Goal: Transaction & Acquisition: Subscribe to service/newsletter

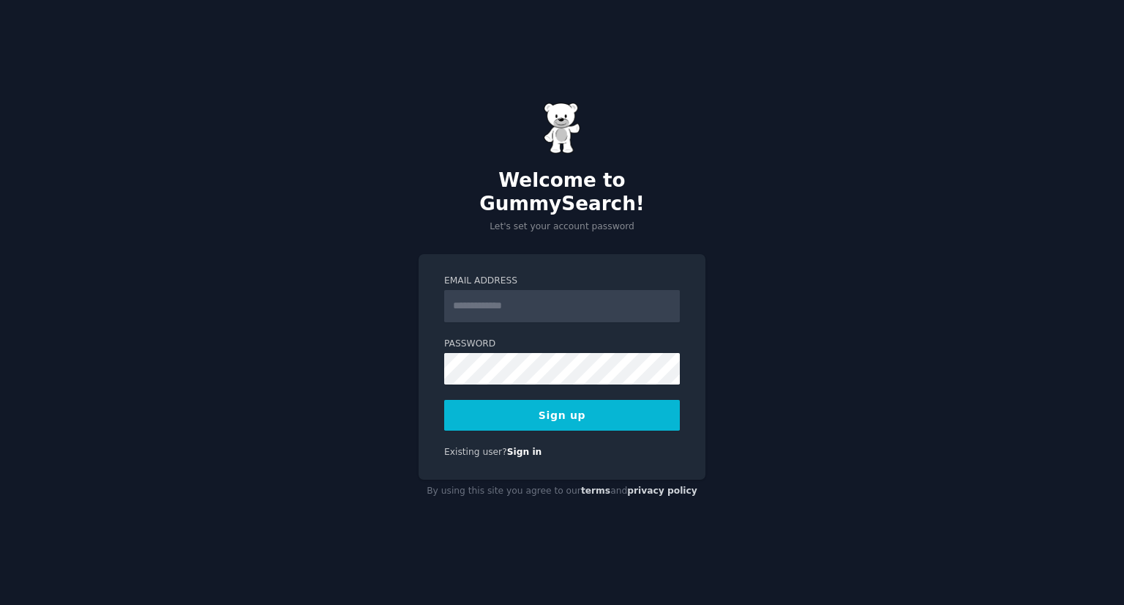
click at [496, 305] on input "Email Address" at bounding box center [562, 306] width 236 height 32
paste input "**********"
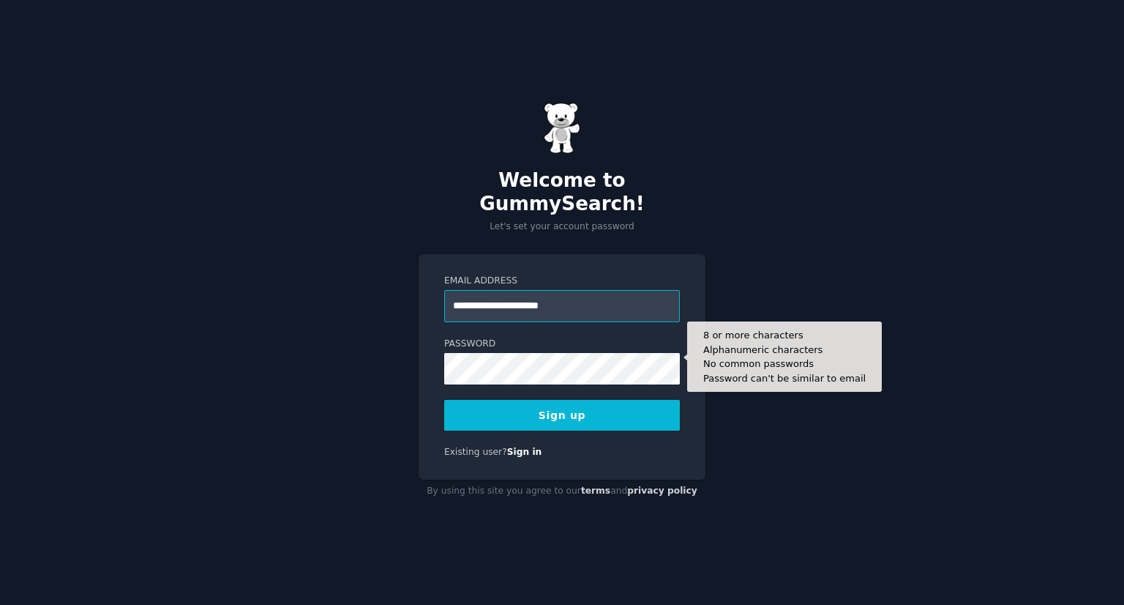
type input "**********"
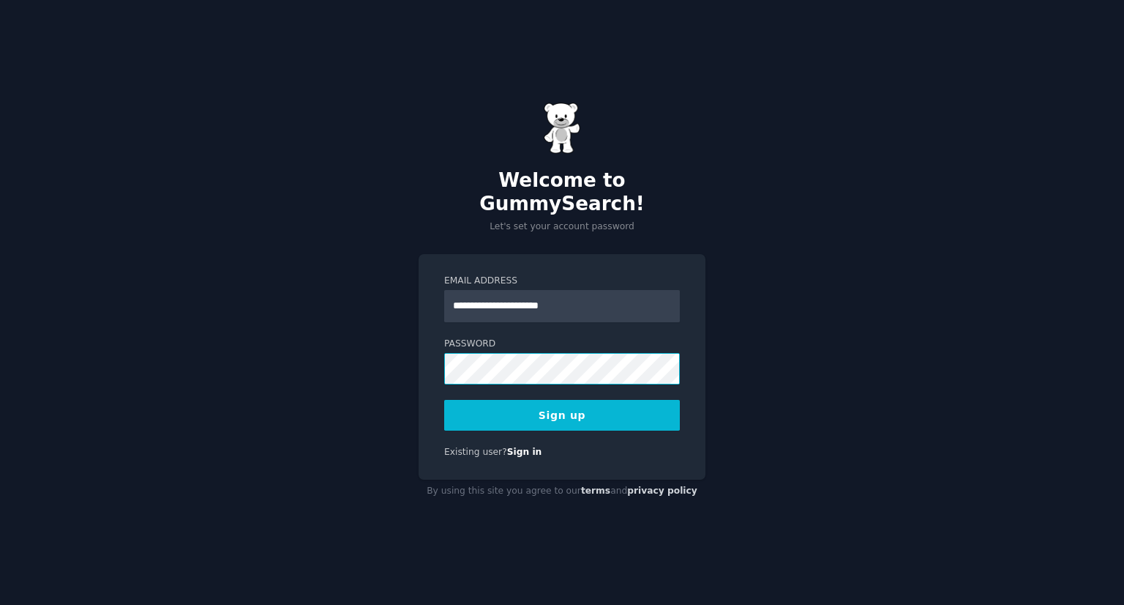
click at [0, 604] on com-1password-button at bounding box center [0, 605] width 0 height 0
click at [570, 400] on button "Sign up" at bounding box center [562, 415] width 236 height 31
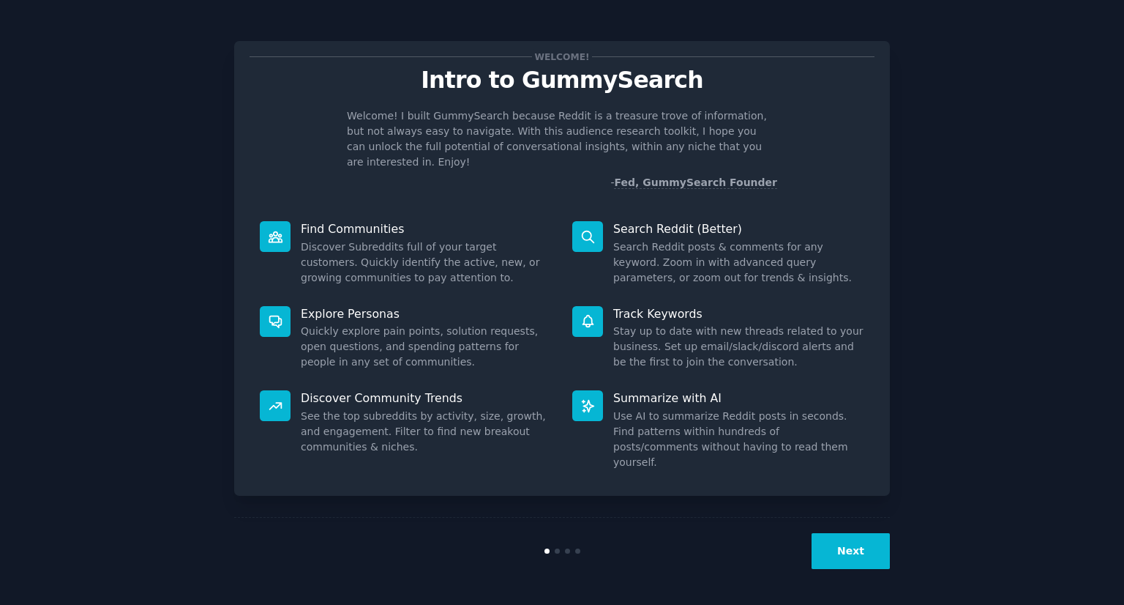
click at [862, 545] on button "Next" at bounding box center [851, 551] width 78 height 36
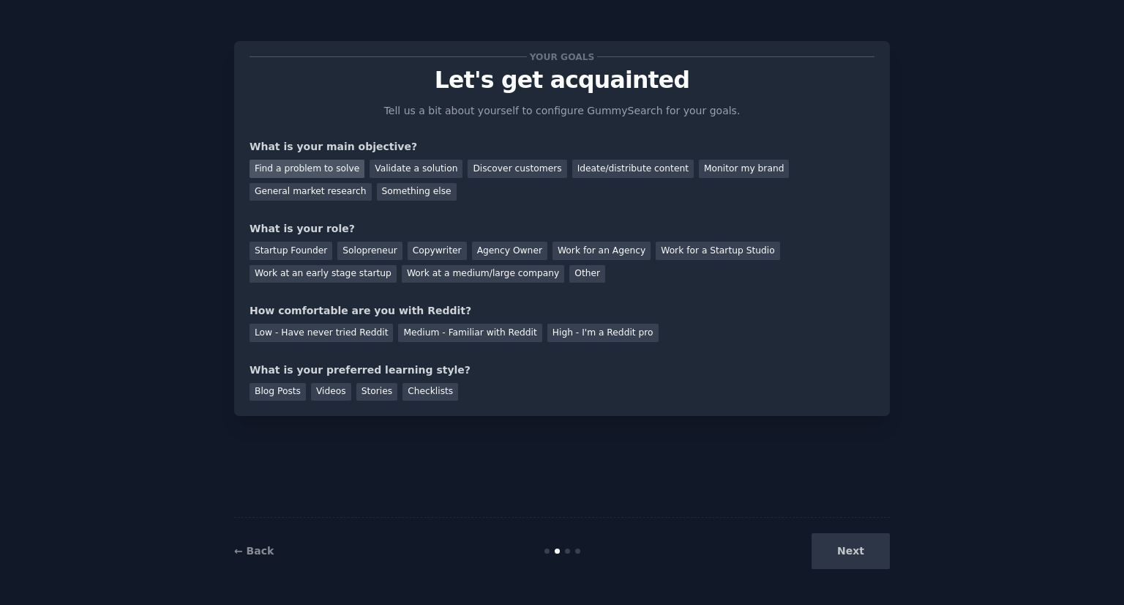
click at [340, 165] on div "Find a problem to solve" at bounding box center [307, 169] width 115 height 18
click at [356, 255] on div "Solopreneur" at bounding box center [369, 251] width 64 height 18
click at [307, 255] on div "Startup Founder" at bounding box center [291, 251] width 83 height 18
click at [867, 569] on div "← Back Next" at bounding box center [562, 550] width 656 height 67
drag, startPoint x: 867, startPoint y: 566, endPoint x: 782, endPoint y: 507, distance: 103.1
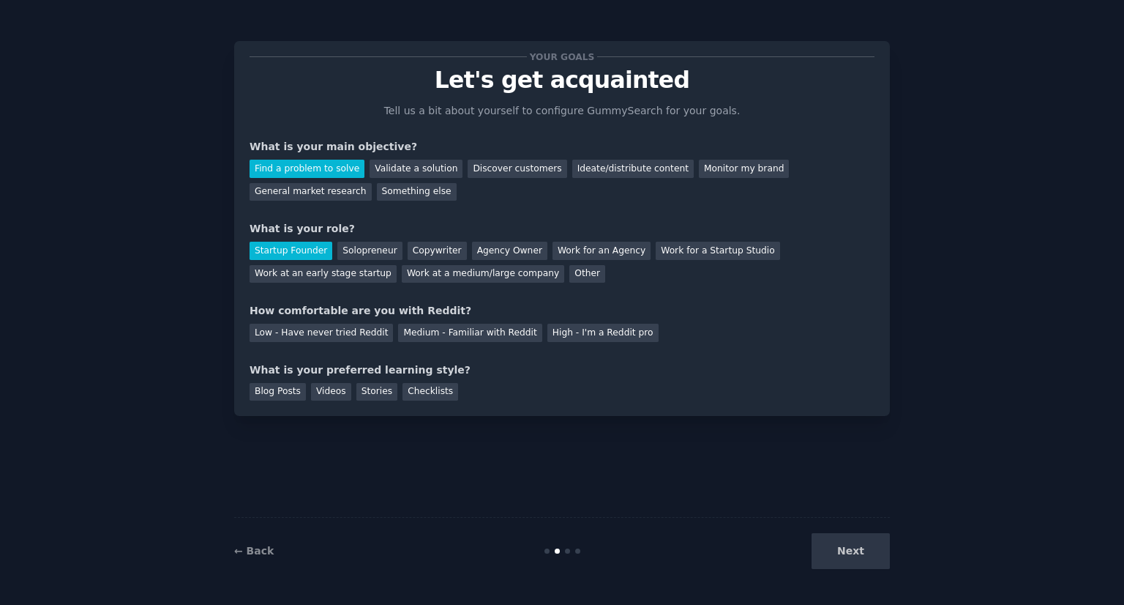
click at [864, 560] on div "Next" at bounding box center [780, 551] width 219 height 36
click at [494, 336] on div "Medium - Familiar with Reddit" at bounding box center [469, 333] width 143 height 18
click at [548, 332] on div "High - I'm a Reddit pro" at bounding box center [603, 333] width 111 height 18
click at [500, 334] on div "Medium - Familiar with Reddit" at bounding box center [469, 333] width 143 height 18
click at [548, 333] on div "High - I'm a Reddit pro" at bounding box center [603, 333] width 111 height 18
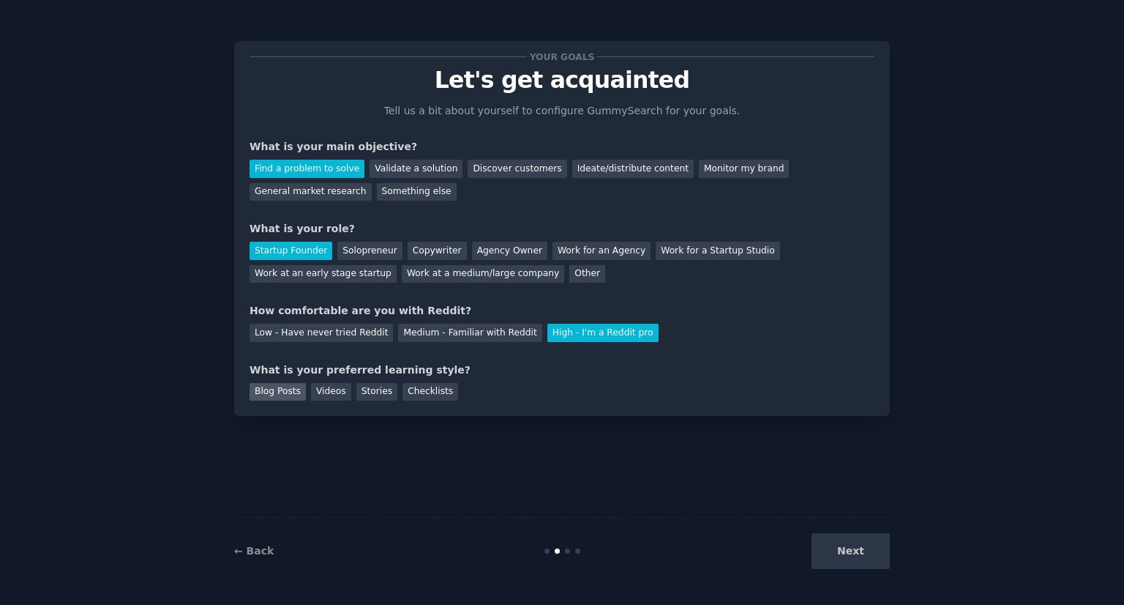
click at [281, 397] on div "Blog Posts" at bounding box center [278, 392] width 56 height 18
click at [410, 394] on div "Checklists" at bounding box center [431, 392] width 56 height 18
click at [878, 557] on button "Next" at bounding box center [851, 551] width 78 height 36
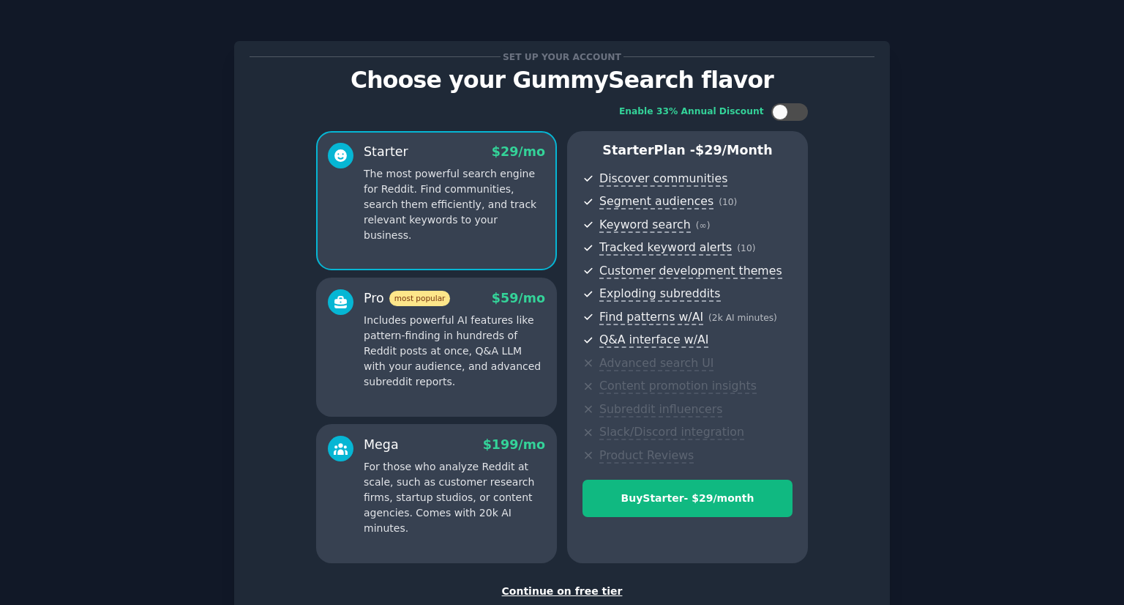
scroll to position [97, 0]
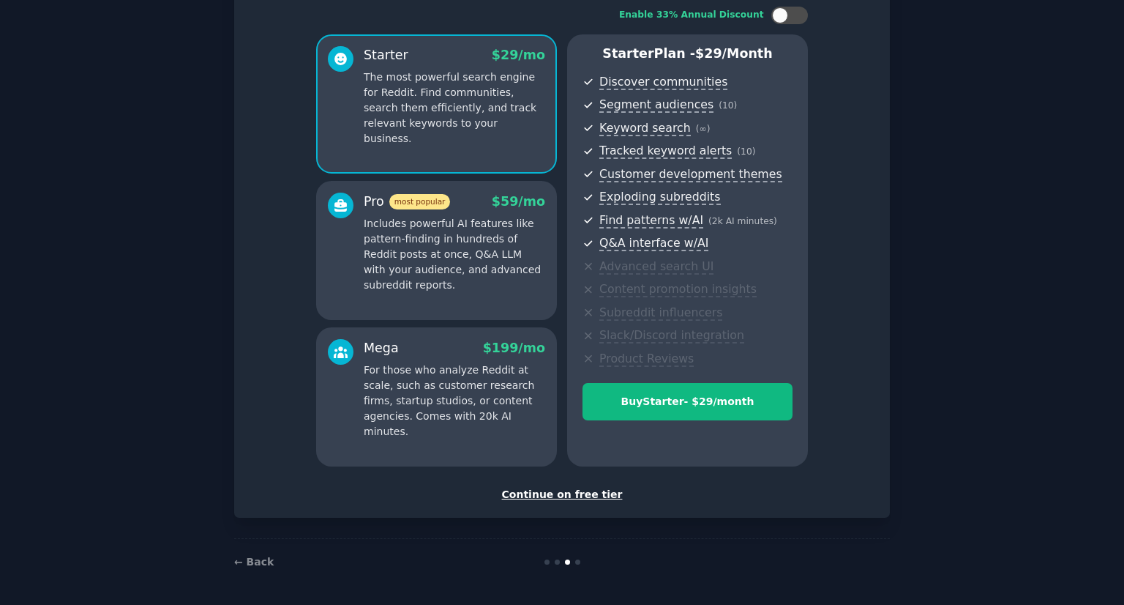
click at [550, 495] on div "Continue on free tier" at bounding box center [562, 494] width 625 height 15
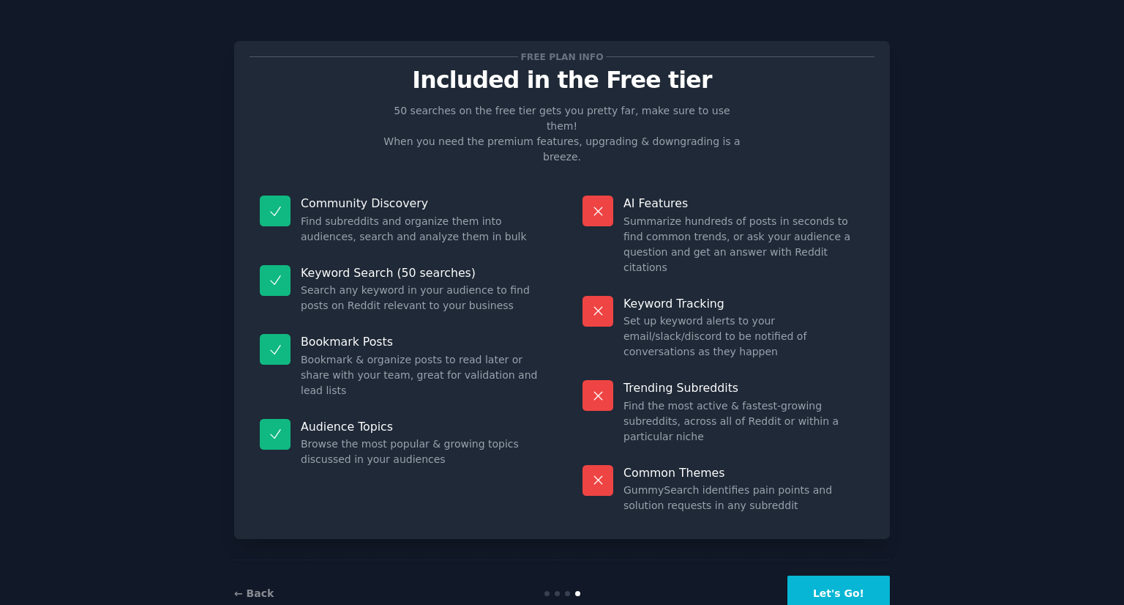
click at [834, 575] on button "Let's Go!" at bounding box center [839, 593] width 102 height 36
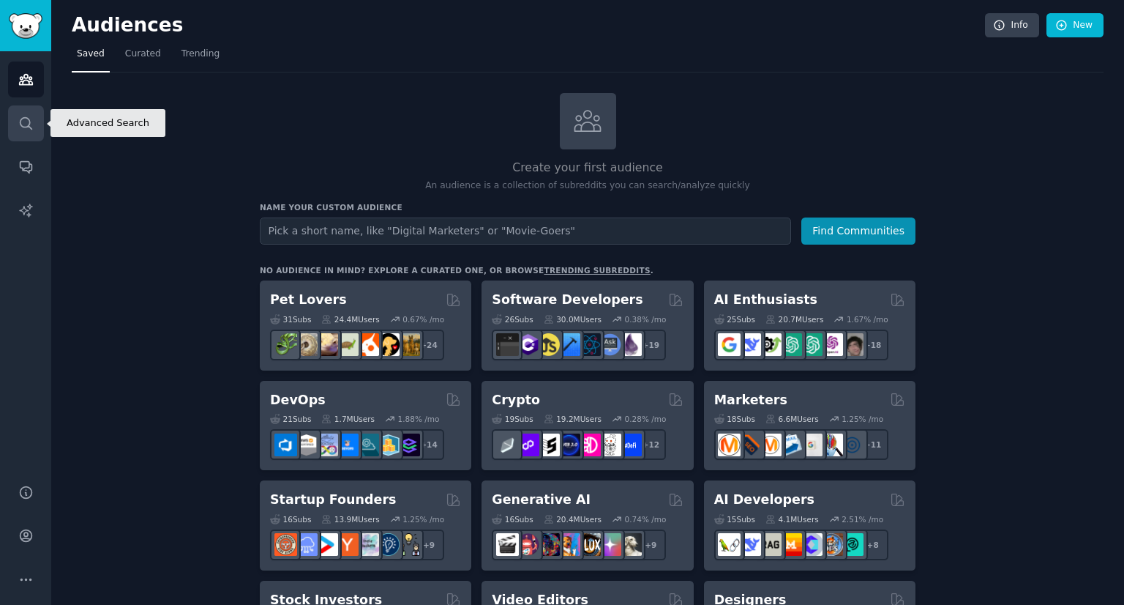
click at [26, 117] on icon "Sidebar" at bounding box center [26, 123] width 12 height 12
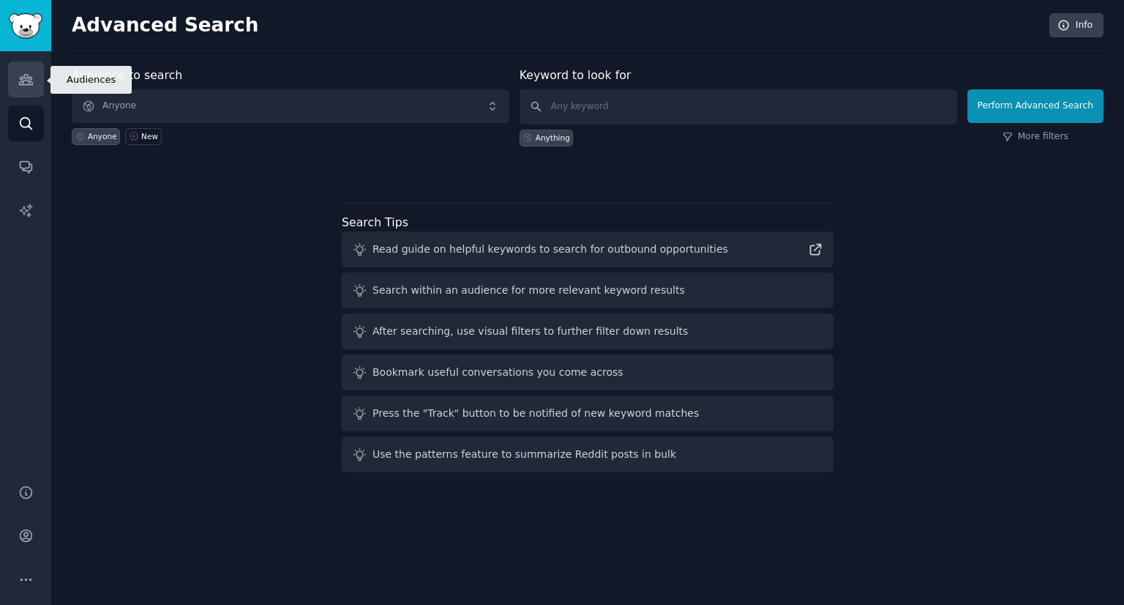
click at [38, 71] on link "Audiences" at bounding box center [26, 79] width 36 height 36
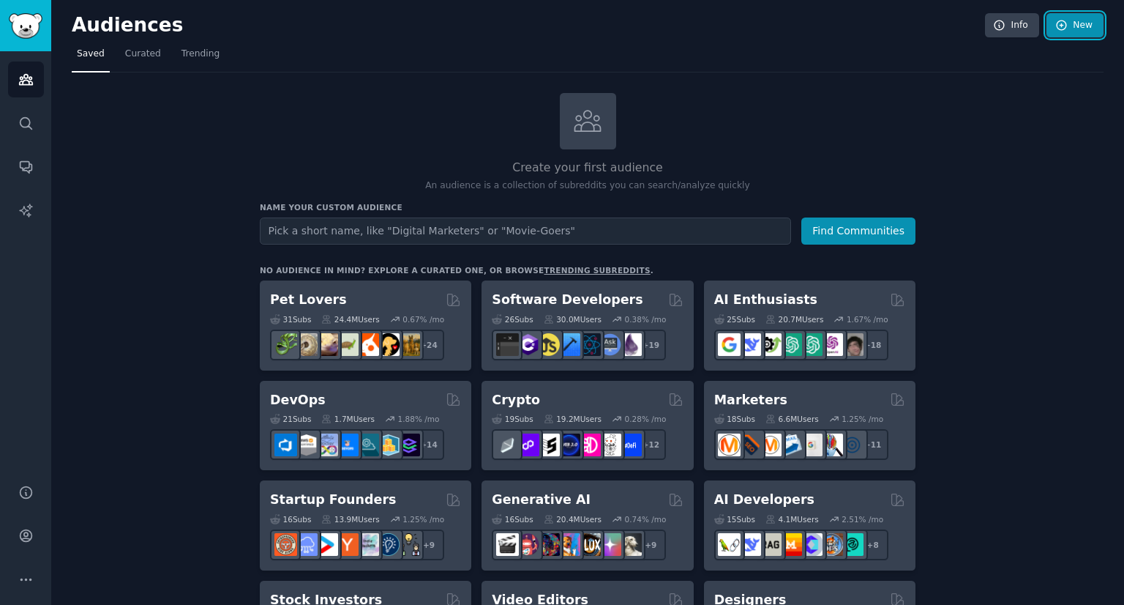
click at [1069, 27] on link "New" at bounding box center [1075, 25] width 57 height 25
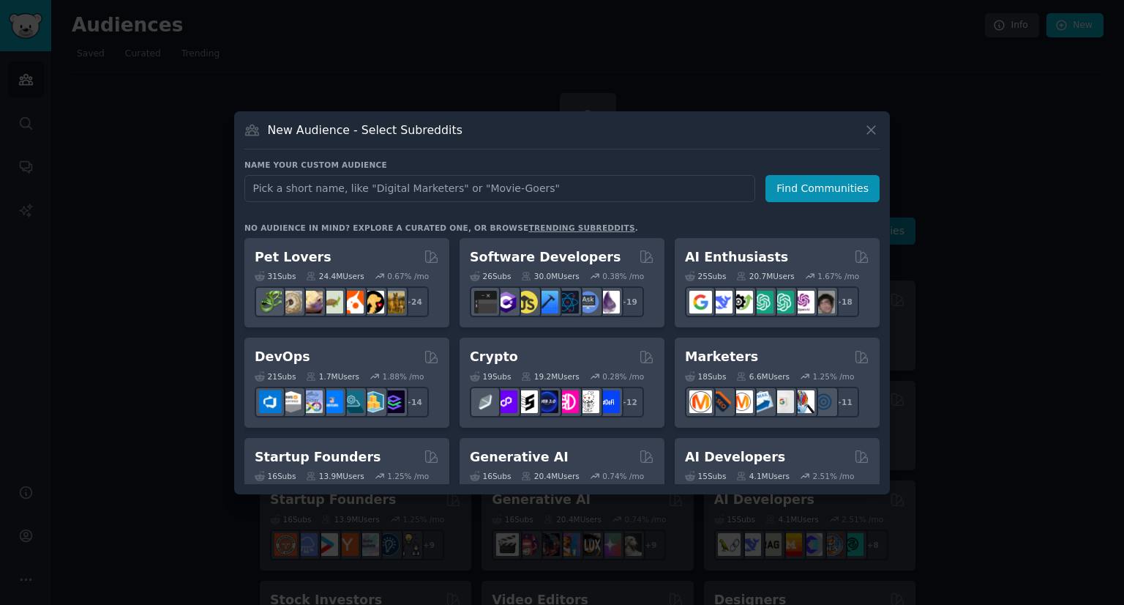
click at [1053, 265] on div at bounding box center [562, 302] width 1124 height 605
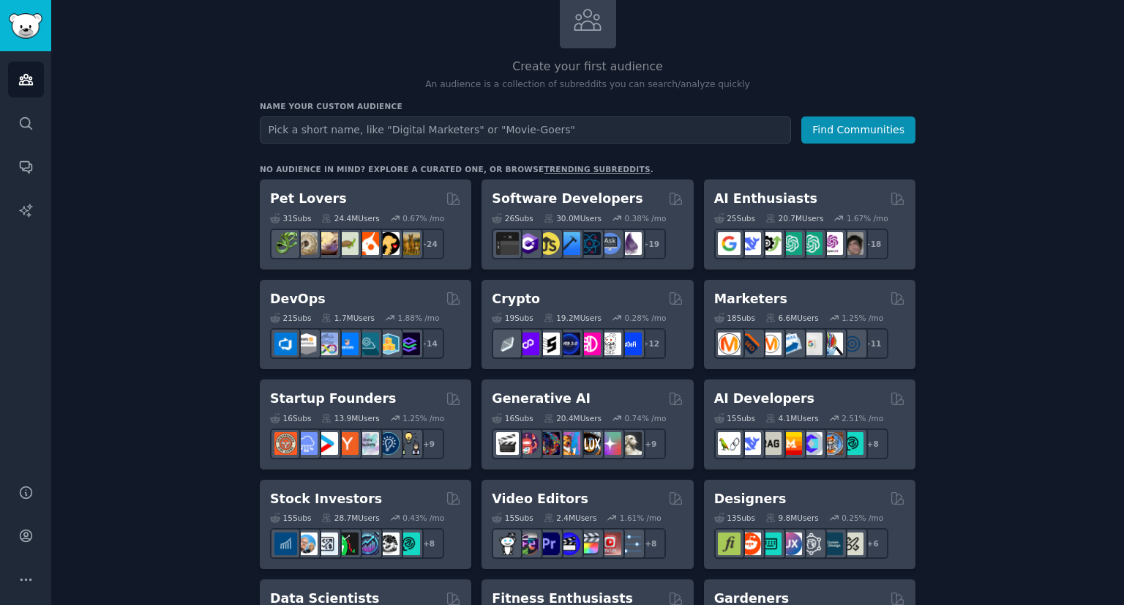
scroll to position [61, 0]
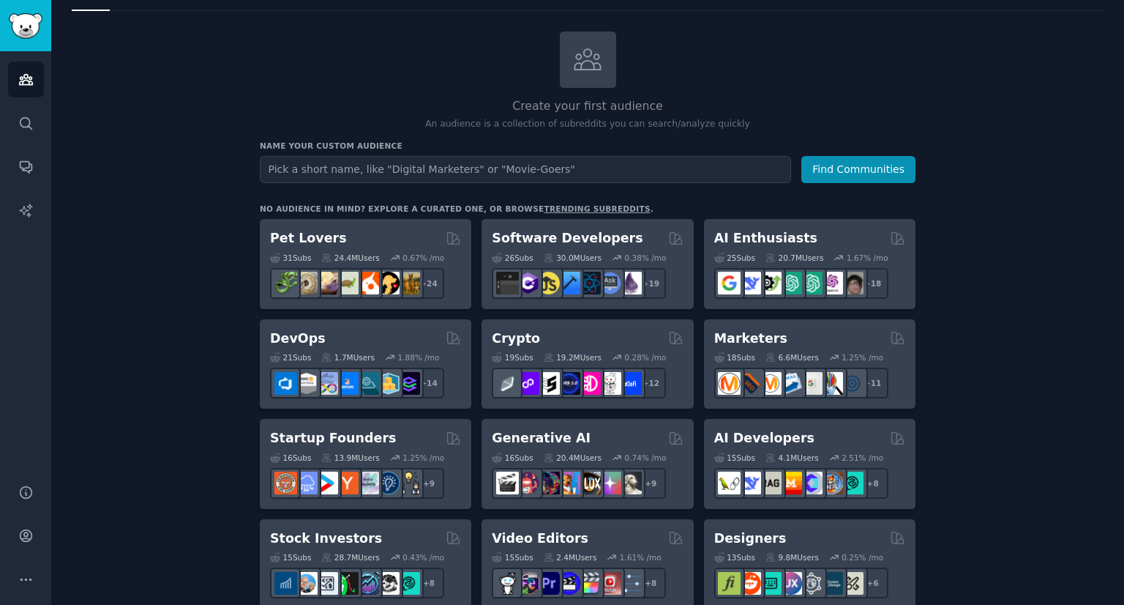
click at [548, 206] on link "trending subreddits" at bounding box center [597, 208] width 106 height 9
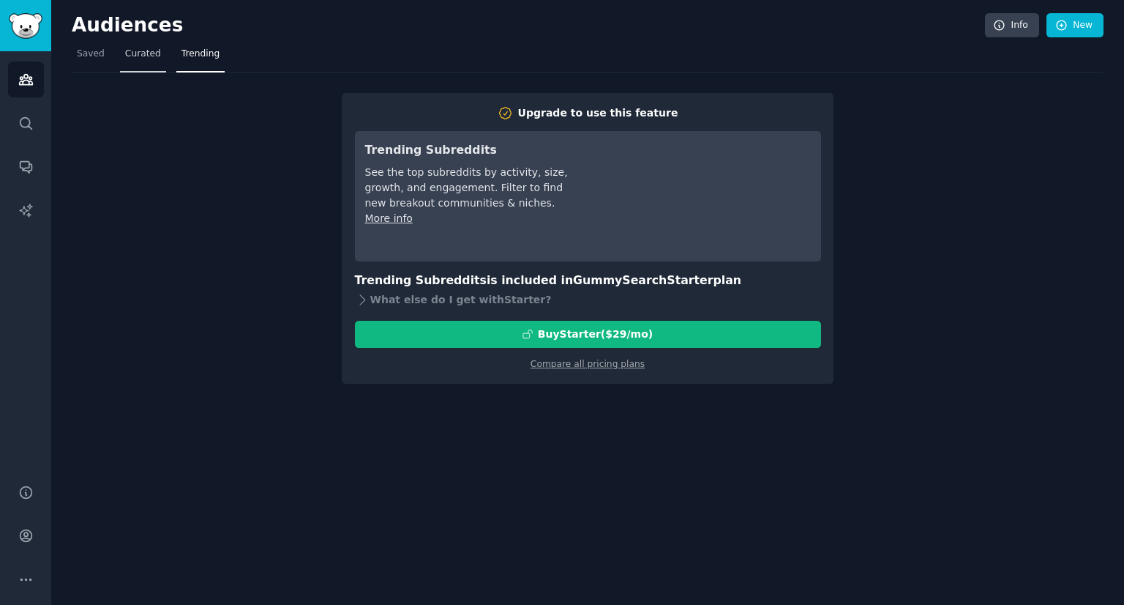
click at [135, 59] on span "Curated" at bounding box center [143, 54] width 36 height 13
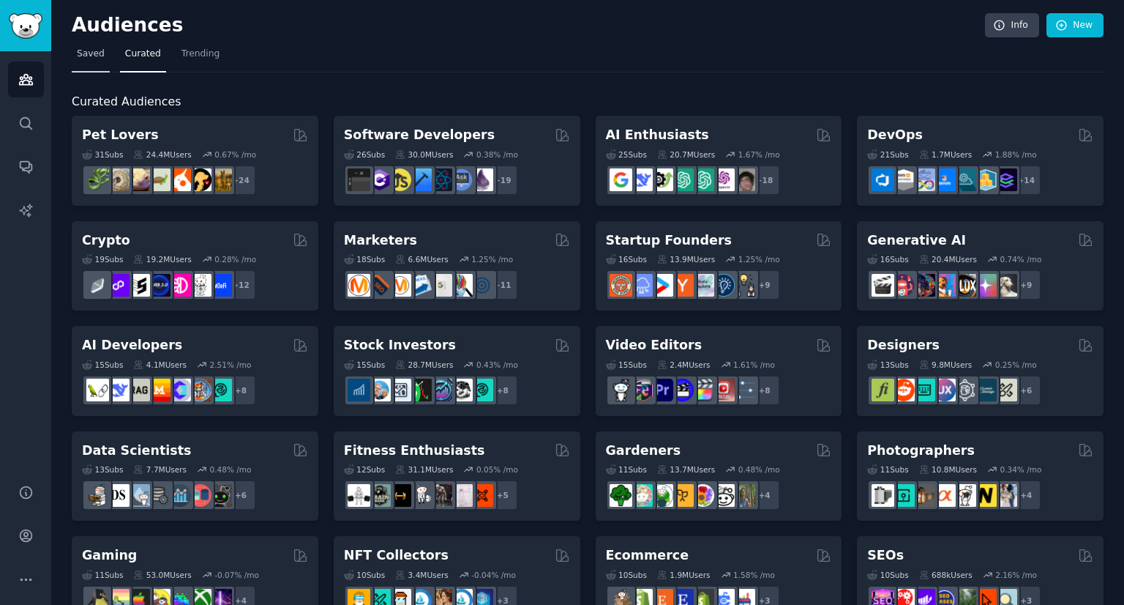
click at [94, 66] on link "Saved" at bounding box center [91, 57] width 38 height 30
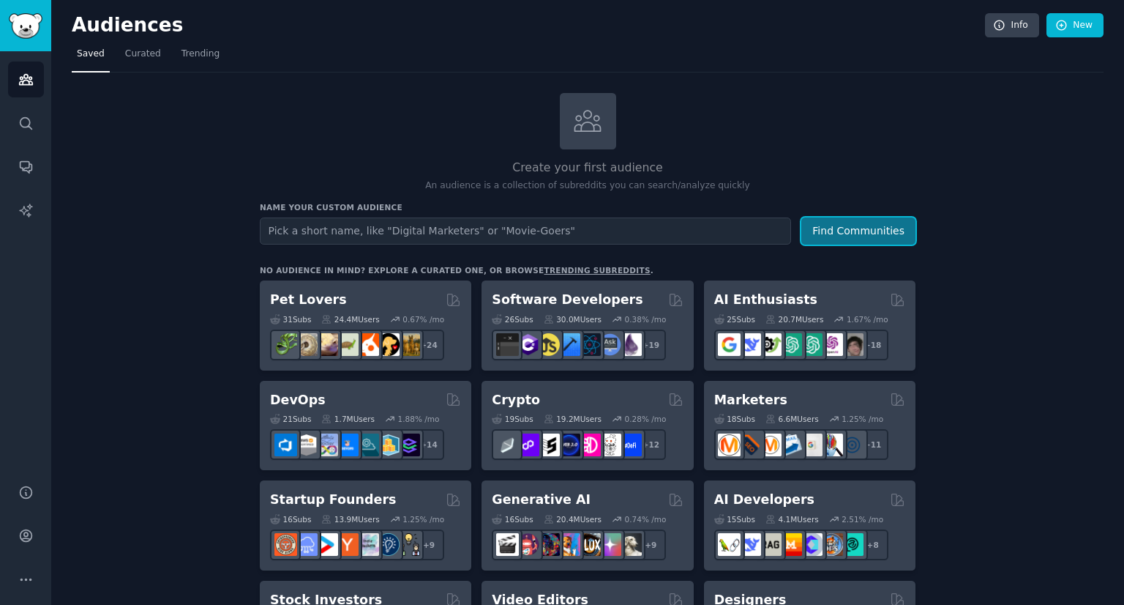
click at [865, 242] on button "Find Communities" at bounding box center [859, 230] width 114 height 27
click at [28, 135] on link "Search" at bounding box center [26, 123] width 36 height 36
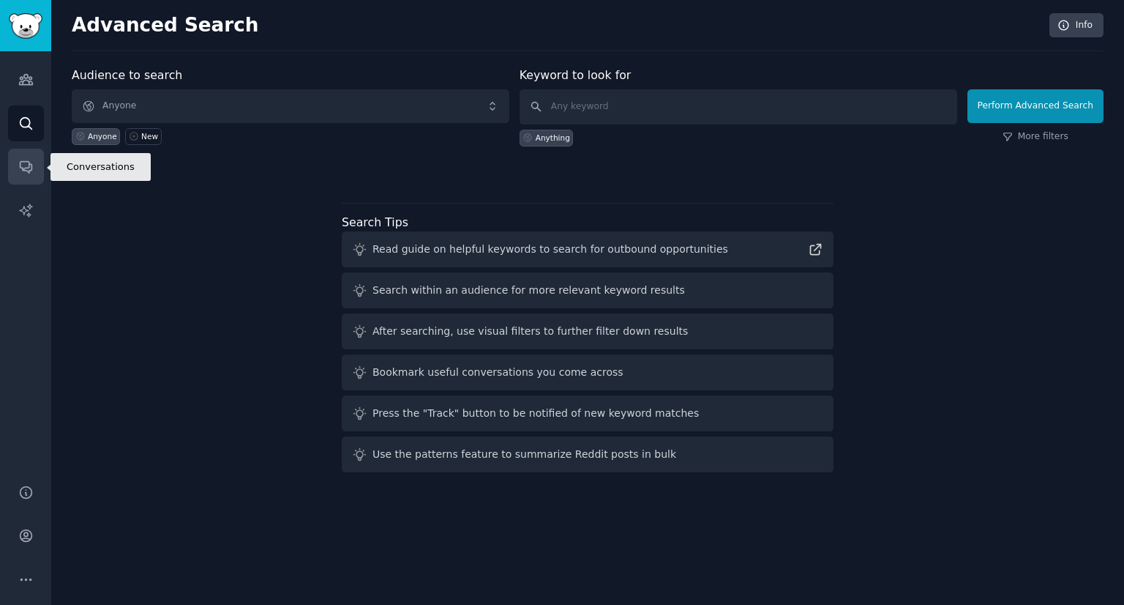
click at [29, 178] on link "Conversations" at bounding box center [26, 167] width 36 height 36
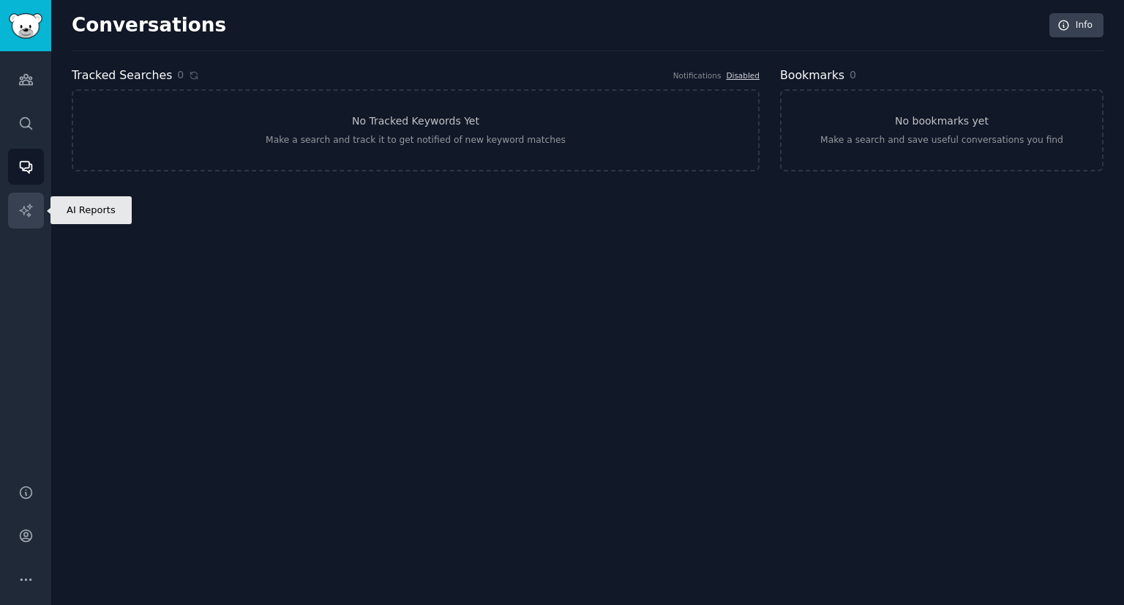
click at [33, 209] on link "AI Reports" at bounding box center [26, 211] width 36 height 36
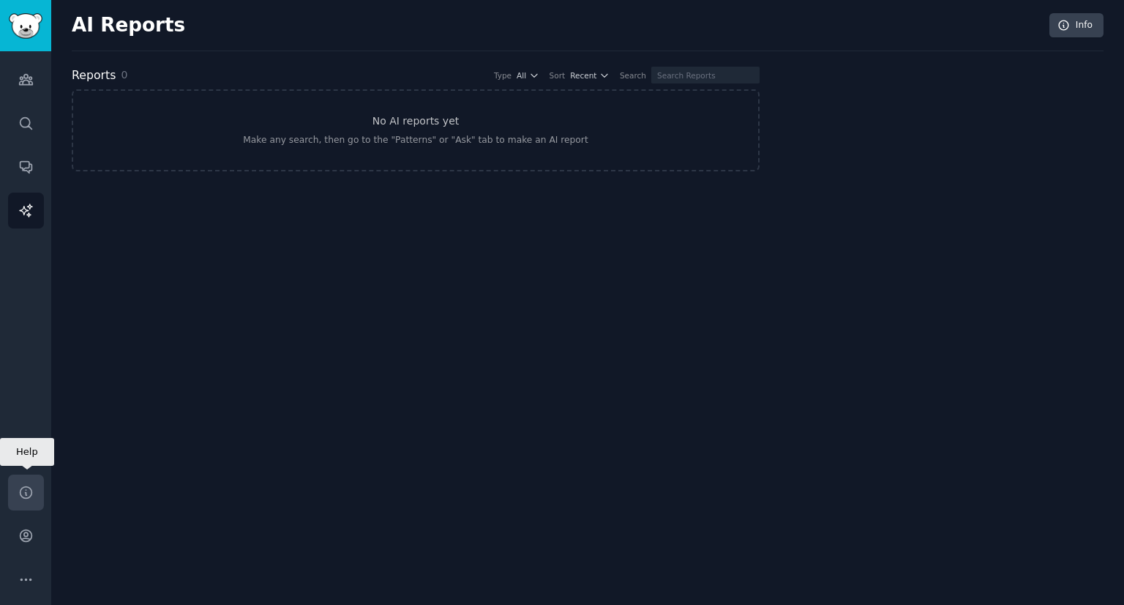
click at [23, 500] on link "Help" at bounding box center [26, 492] width 36 height 36
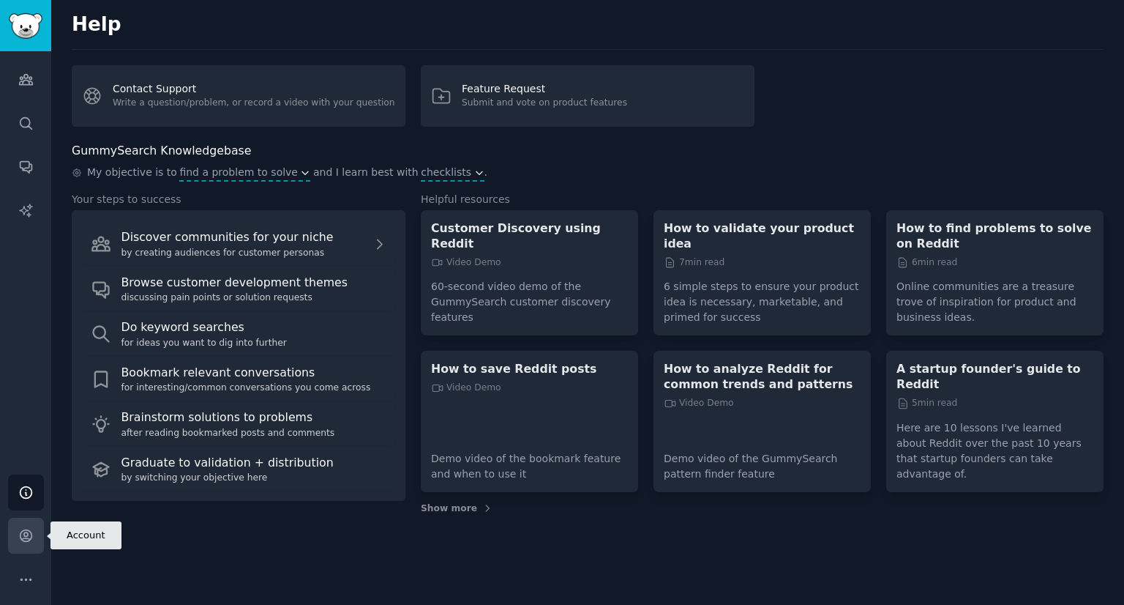
click at [26, 542] on icon "Sidebar" at bounding box center [25, 535] width 15 height 15
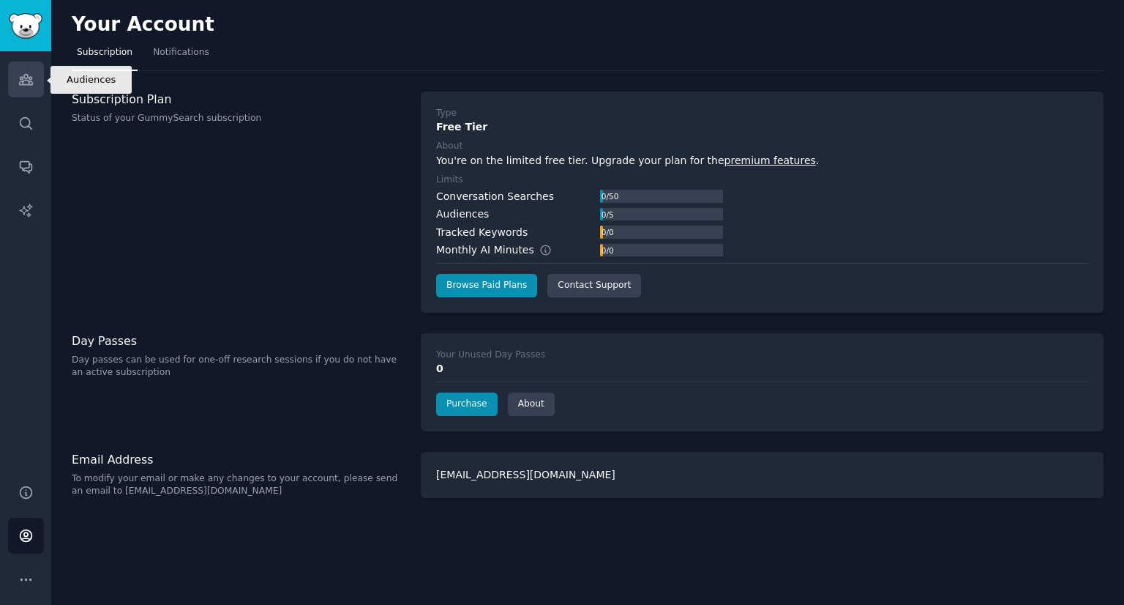
click at [14, 70] on link "Audiences" at bounding box center [26, 79] width 36 height 36
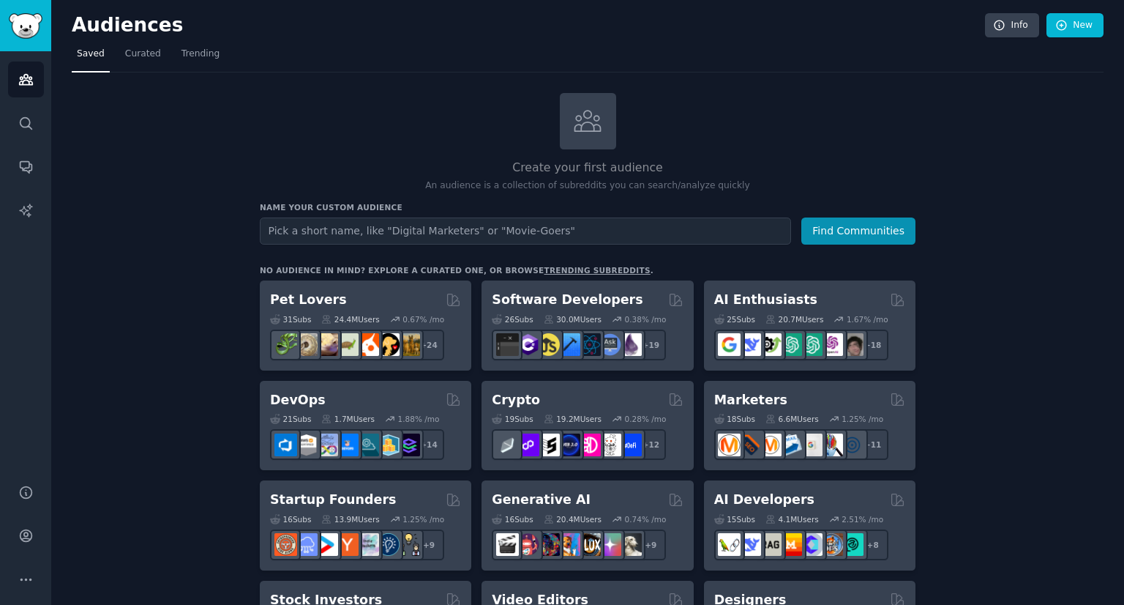
click at [556, 266] on link "trending subreddits" at bounding box center [597, 270] width 106 height 9
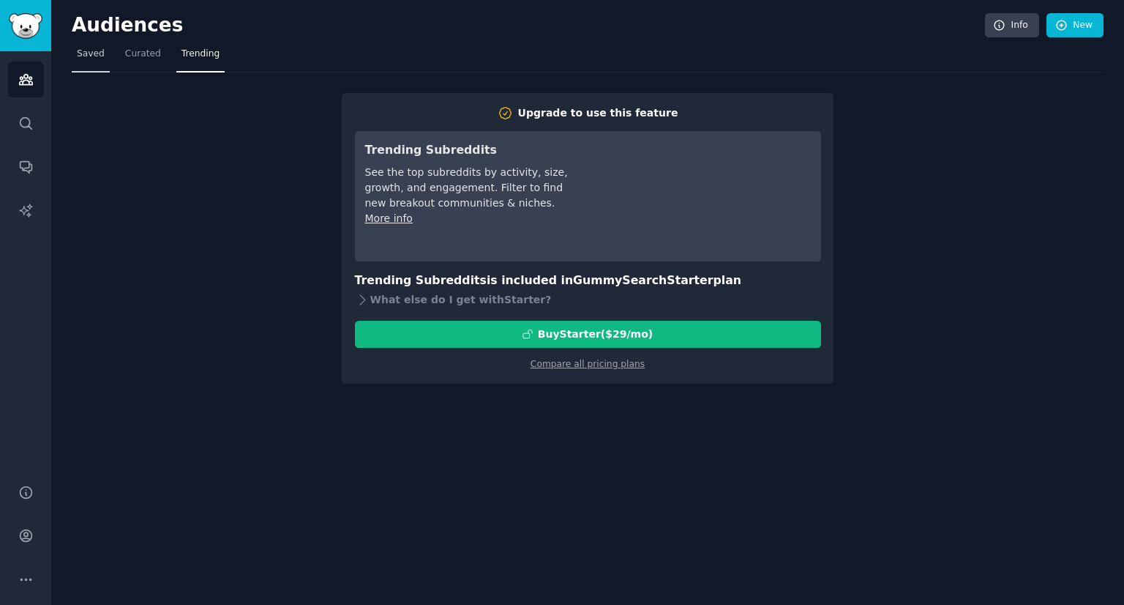
click at [102, 56] on link "Saved" at bounding box center [91, 57] width 38 height 30
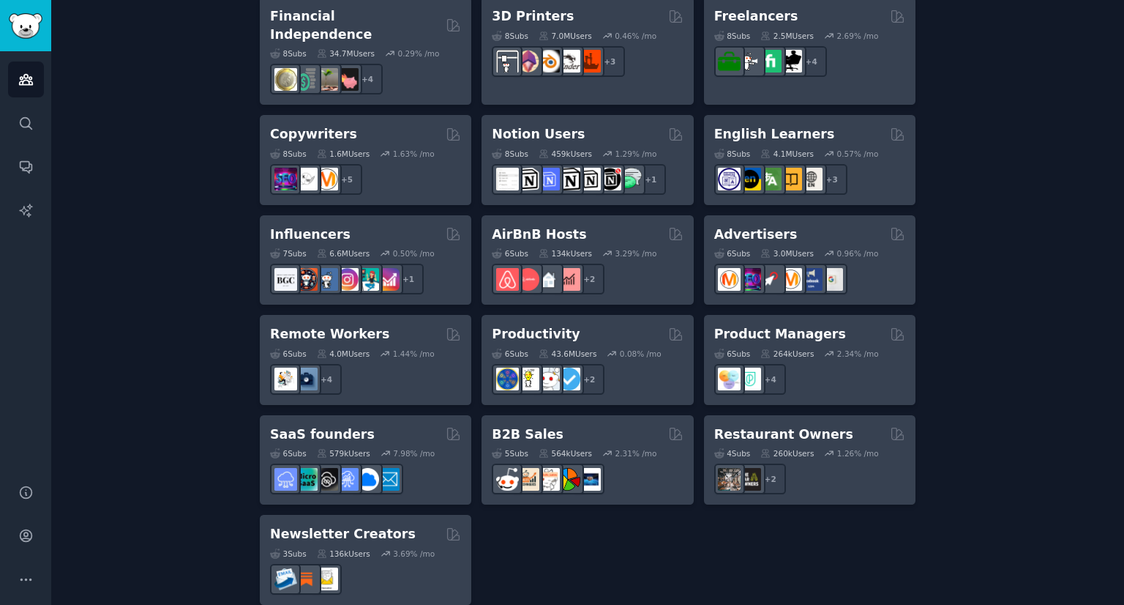
scroll to position [1083, 0]
drag, startPoint x: 504, startPoint y: 416, endPoint x: 550, endPoint y: 561, distance: 151.9
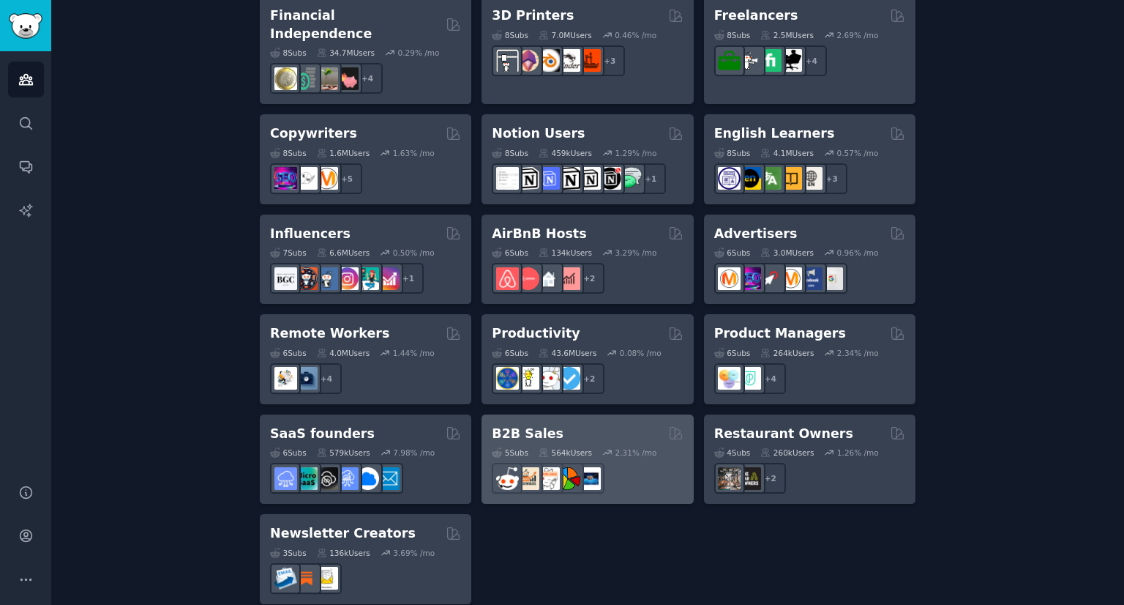
drag, startPoint x: 656, startPoint y: 455, endPoint x: 615, endPoint y: 460, distance: 41.3
click at [615, 463] on div at bounding box center [587, 478] width 191 height 31
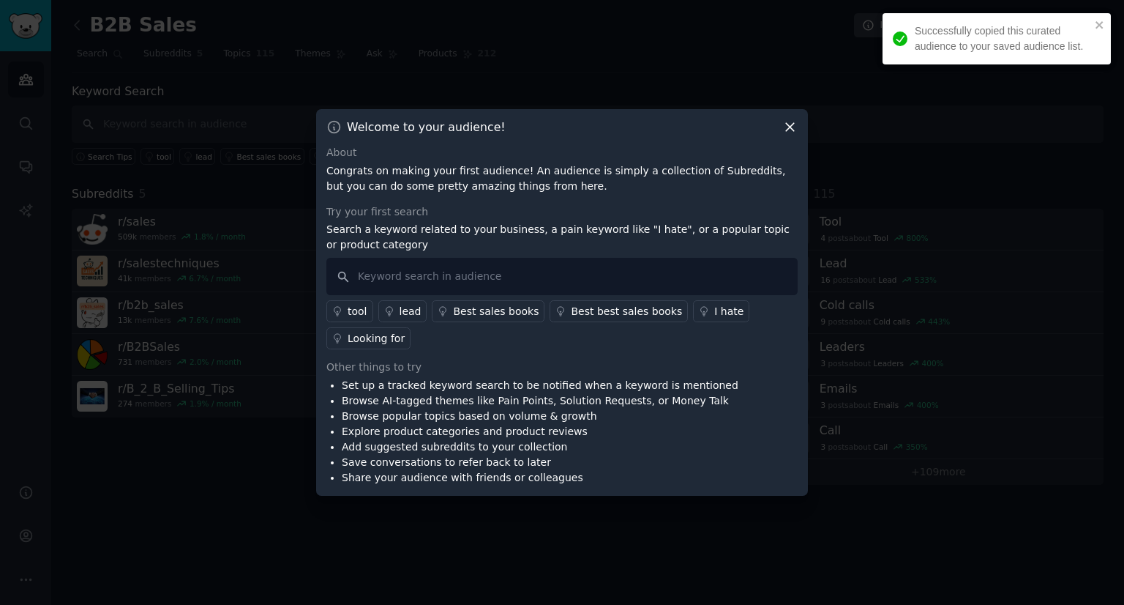
click at [791, 125] on icon at bounding box center [789, 126] width 15 height 15
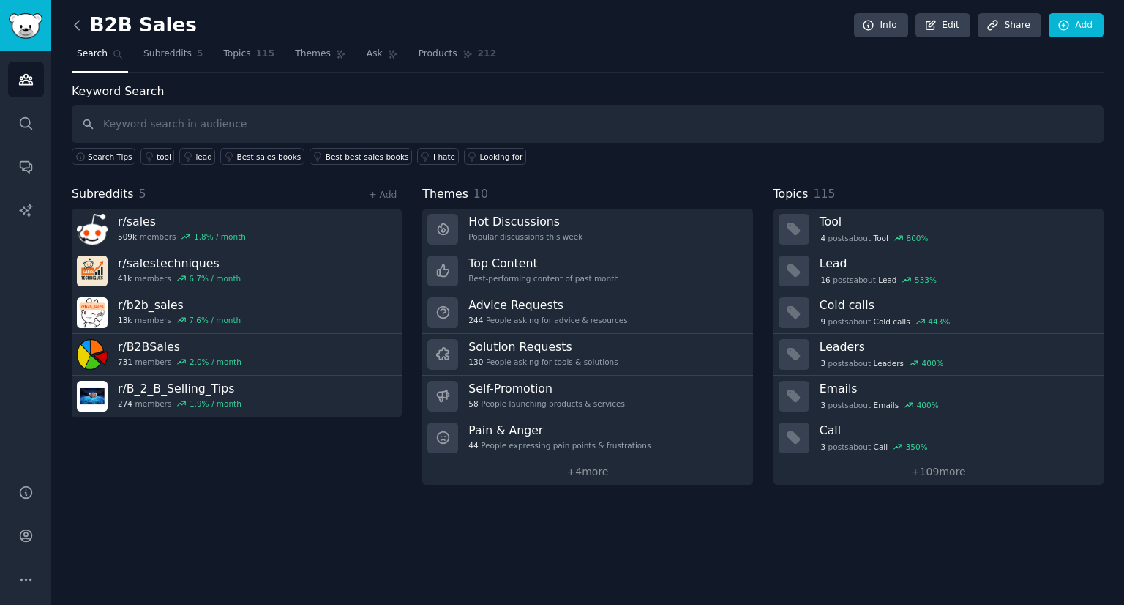
click at [81, 20] on icon at bounding box center [77, 25] width 15 height 15
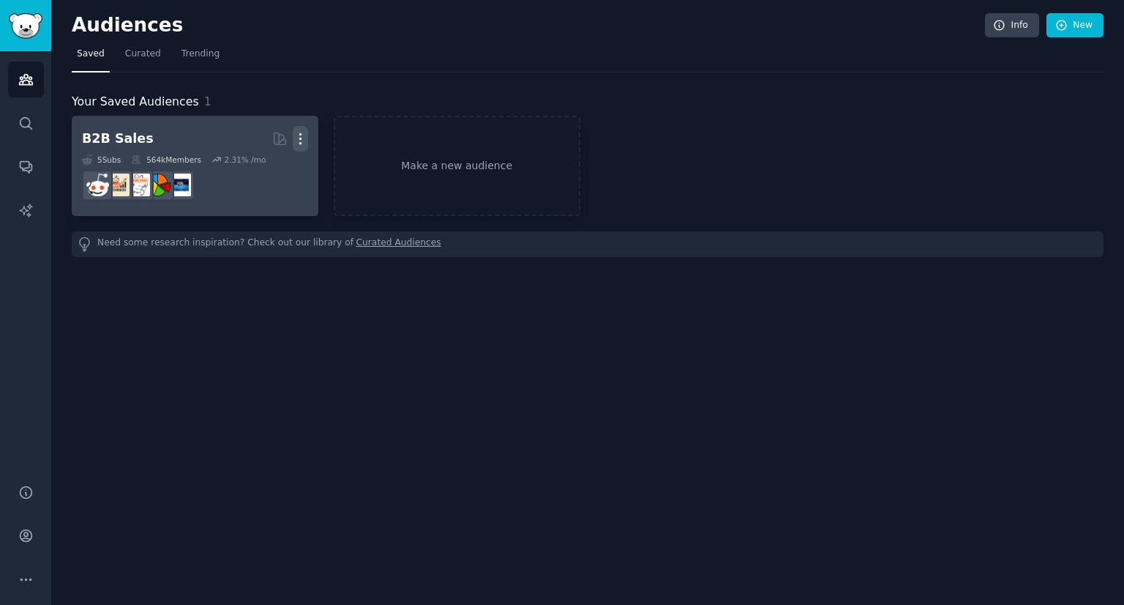
click at [299, 140] on icon "button" at bounding box center [300, 138] width 15 height 15
click at [264, 171] on p "Delete" at bounding box center [261, 169] width 34 height 15
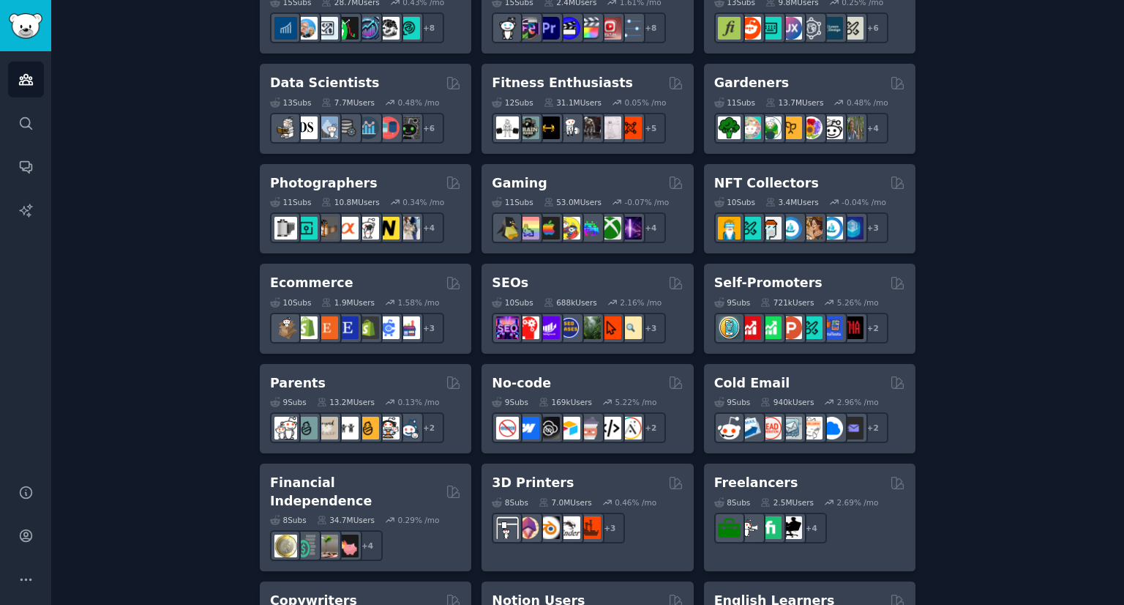
scroll to position [1083, 0]
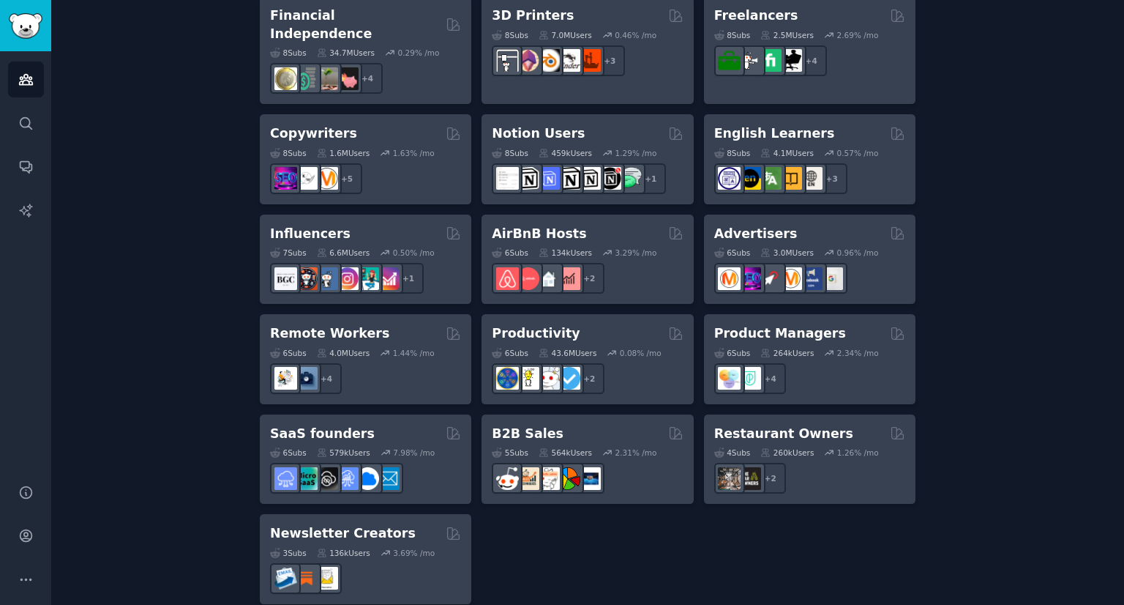
drag, startPoint x: 471, startPoint y: 291, endPoint x: 461, endPoint y: 287, distance: 10.9
drag, startPoint x: 317, startPoint y: 408, endPoint x: 153, endPoint y: 333, distance: 180.5
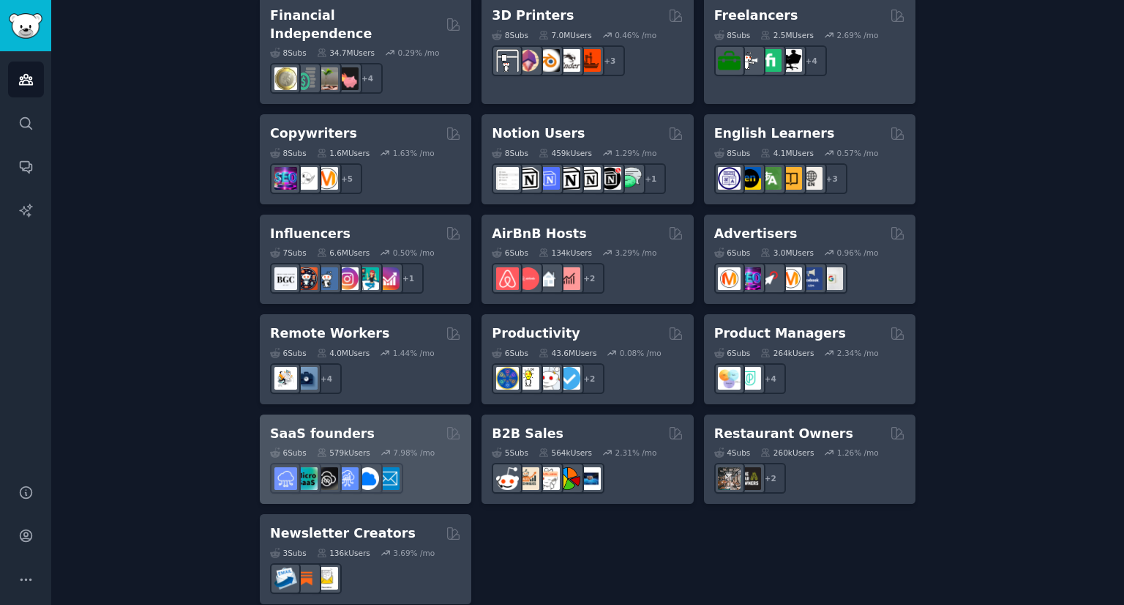
click at [361, 425] on div "SaaS founders" at bounding box center [365, 434] width 191 height 18
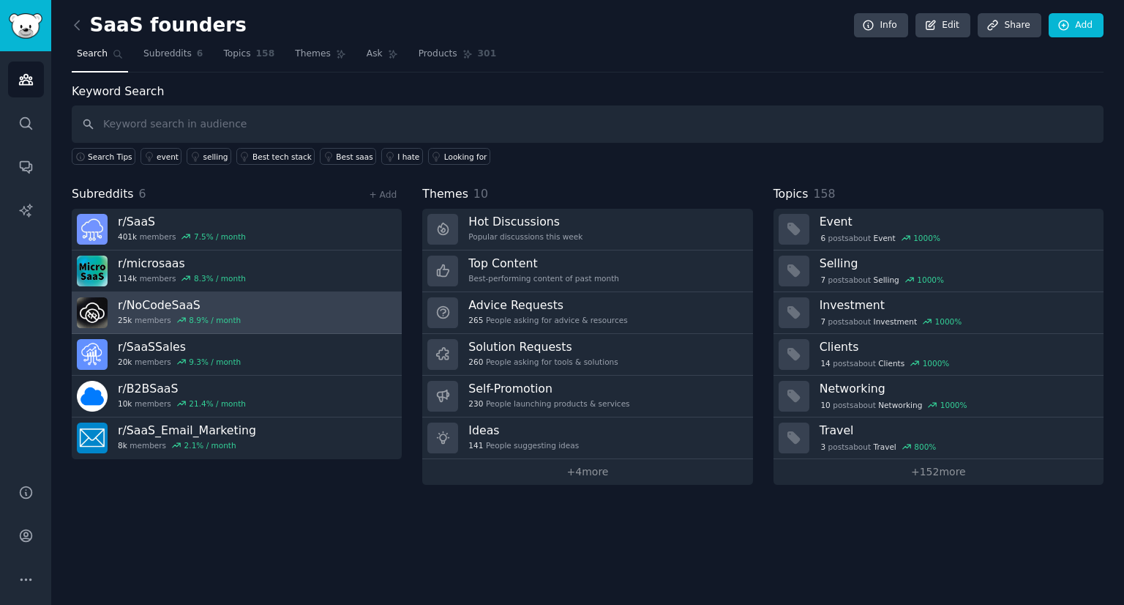
click at [315, 313] on link "r/ NoCodeSaaS 25k members 8.9 % / month" at bounding box center [237, 313] width 330 height 42
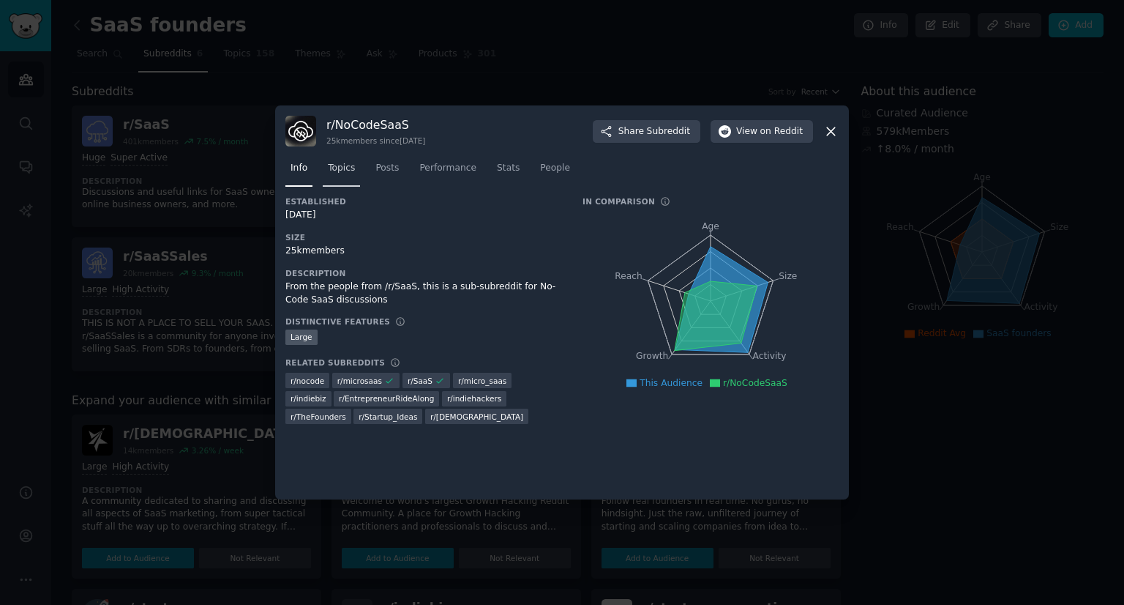
click at [340, 179] on link "Topics" at bounding box center [341, 172] width 37 height 30
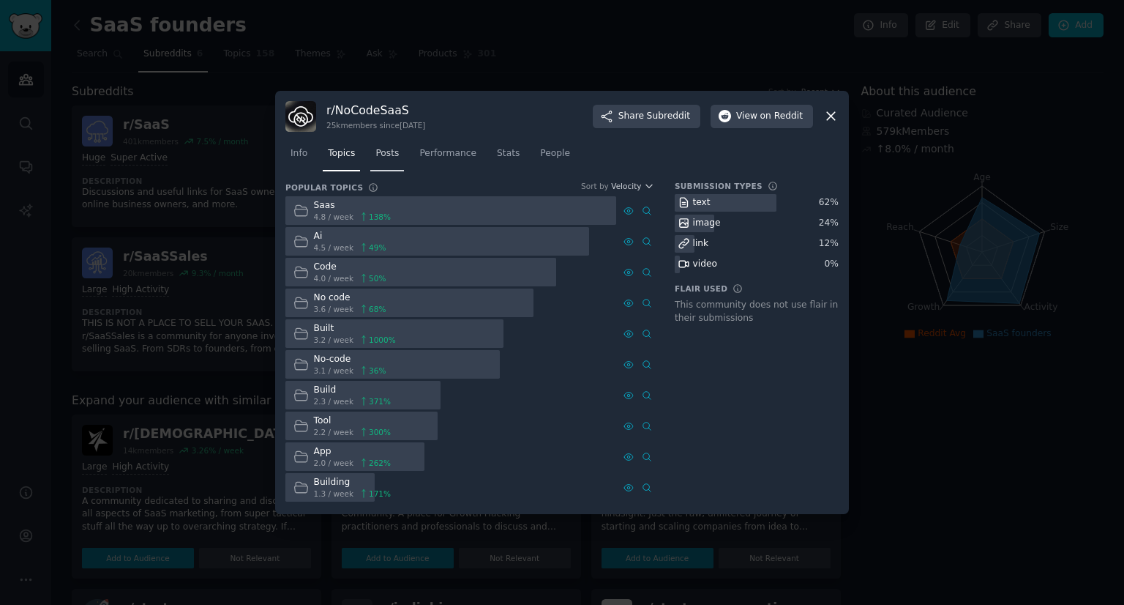
click at [399, 152] on link "Posts" at bounding box center [387, 157] width 34 height 30
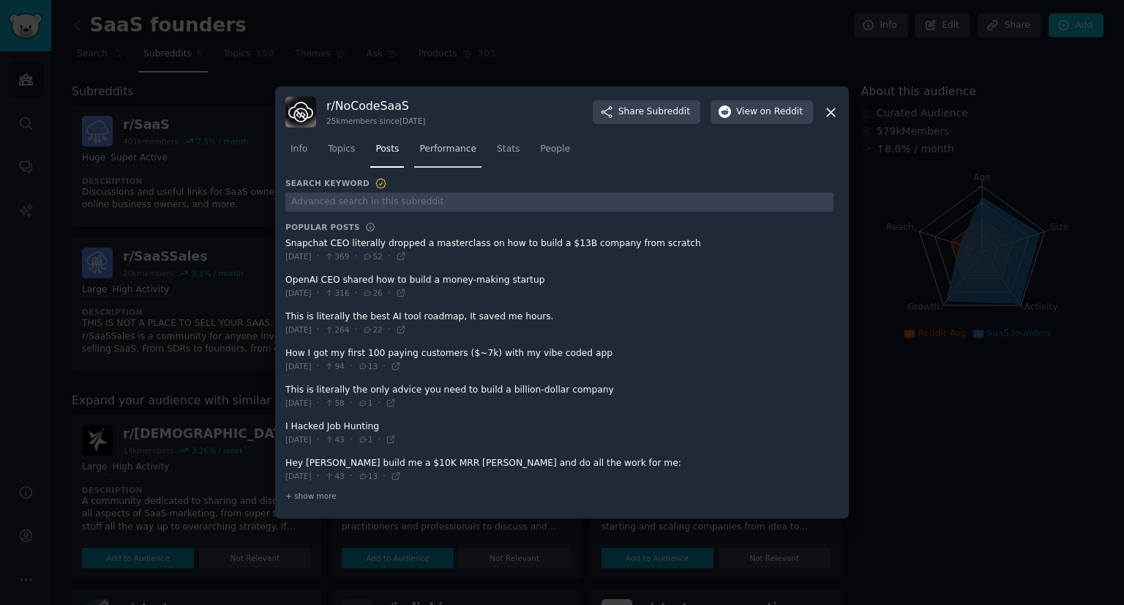
click at [430, 149] on span "Performance" at bounding box center [447, 149] width 57 height 13
